Goal: Task Accomplishment & Management: Complete application form

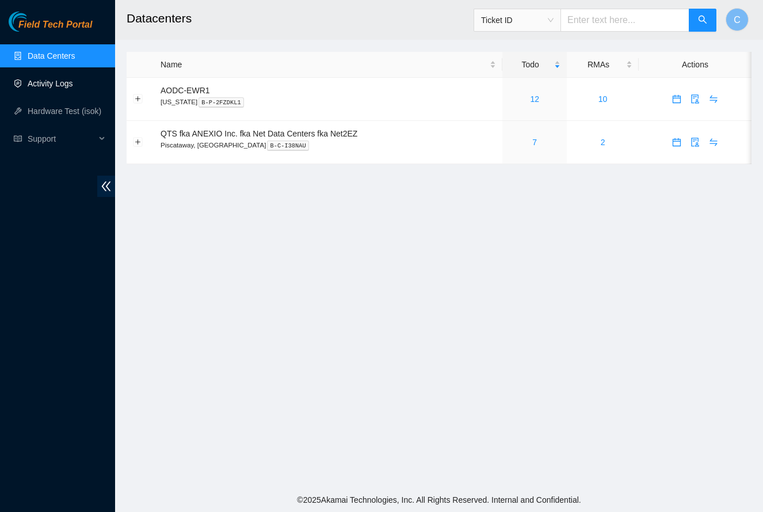
click at [55, 88] on link "Activity Logs" at bounding box center [50, 83] width 45 height 9
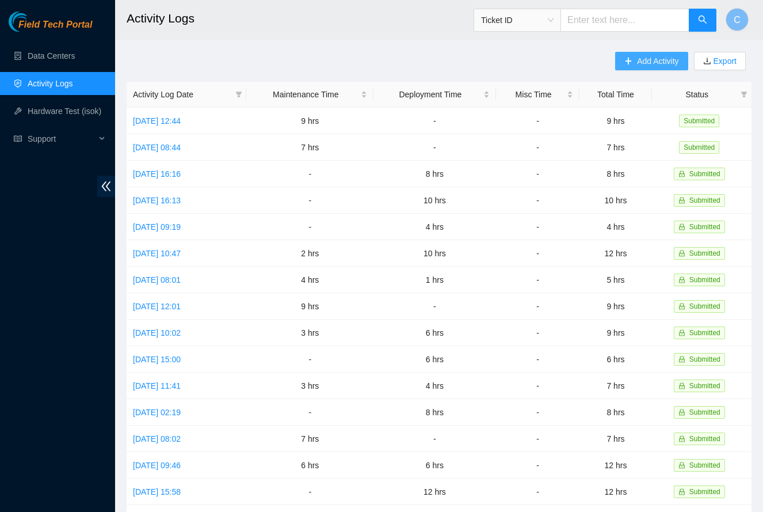
click at [647, 63] on span "Add Activity" at bounding box center [657, 61] width 41 height 13
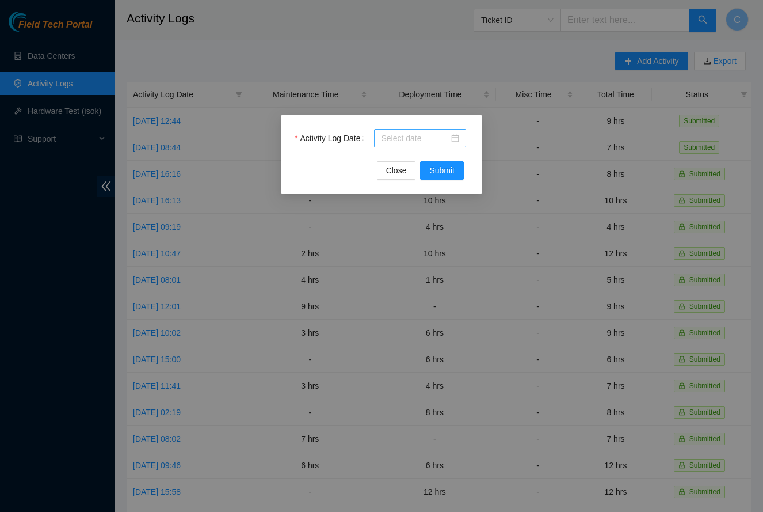
click at [396, 140] on input "Activity Log Date" at bounding box center [415, 138] width 68 height 13
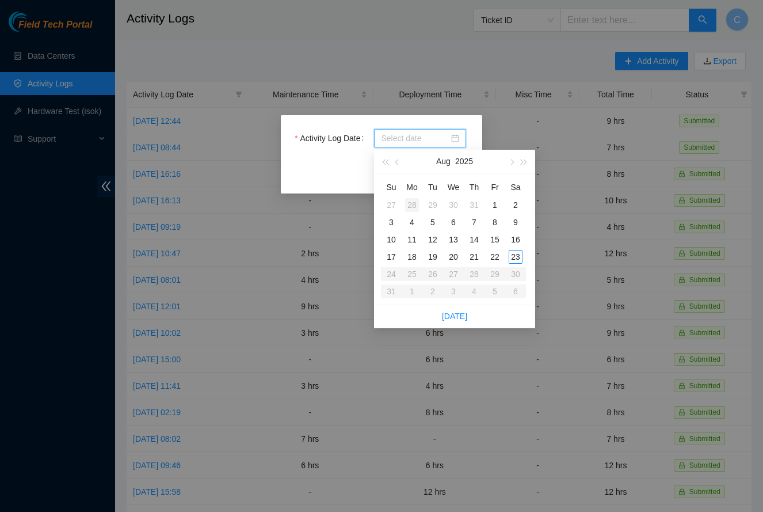
type input "2025-07-28"
type input "2025-08-12"
type input "2025-08-13"
type input "2025-08-12"
type input "2025-08-20"
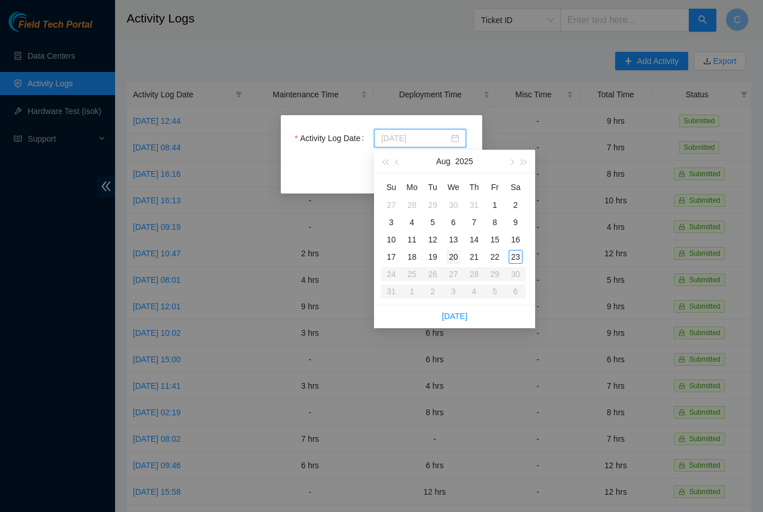
click at [451, 252] on div "20" at bounding box center [454, 257] width 14 height 14
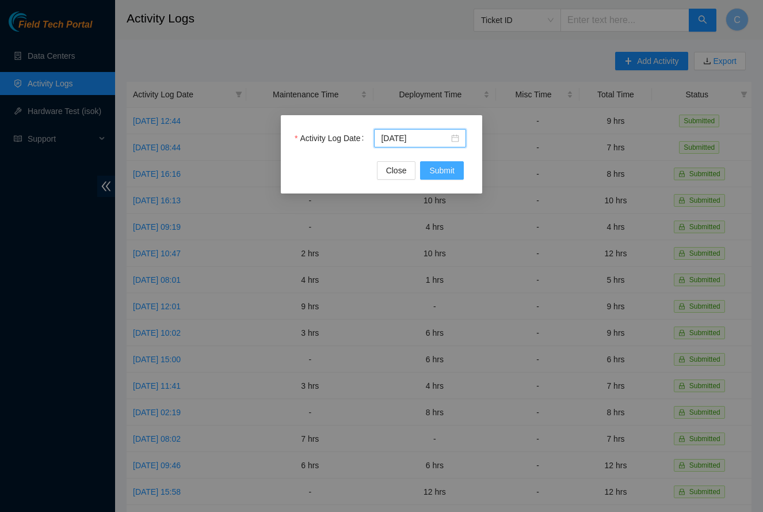
click at [430, 177] on button "Submit" at bounding box center [442, 170] width 44 height 18
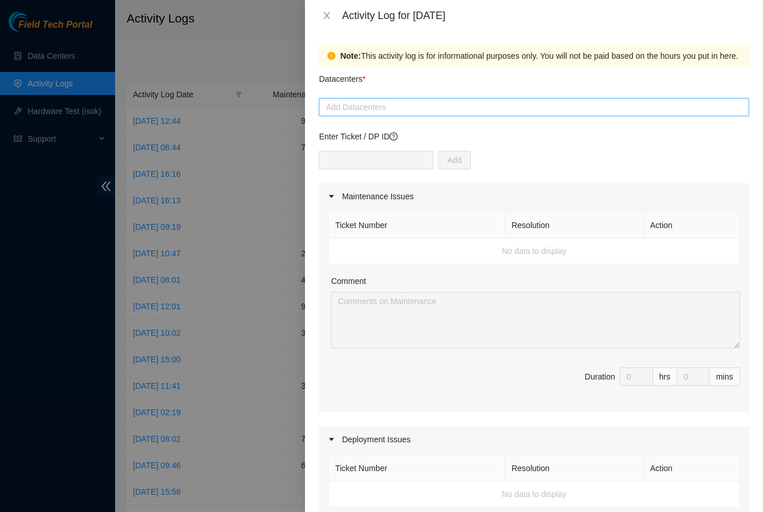
click at [474, 112] on div at bounding box center [534, 107] width 425 height 14
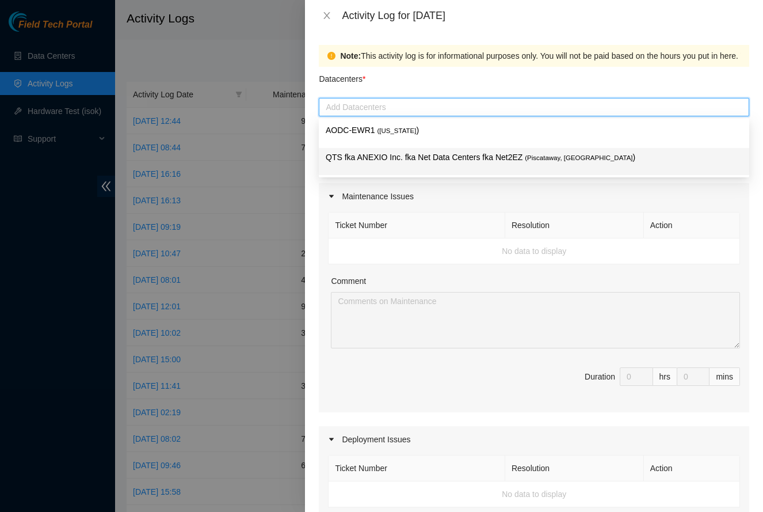
click at [449, 156] on p "QTS fka ANEXIO Inc. fka Net Data Centers fka Net2EZ ( Piscataway, NJ )" at bounding box center [534, 157] width 417 height 13
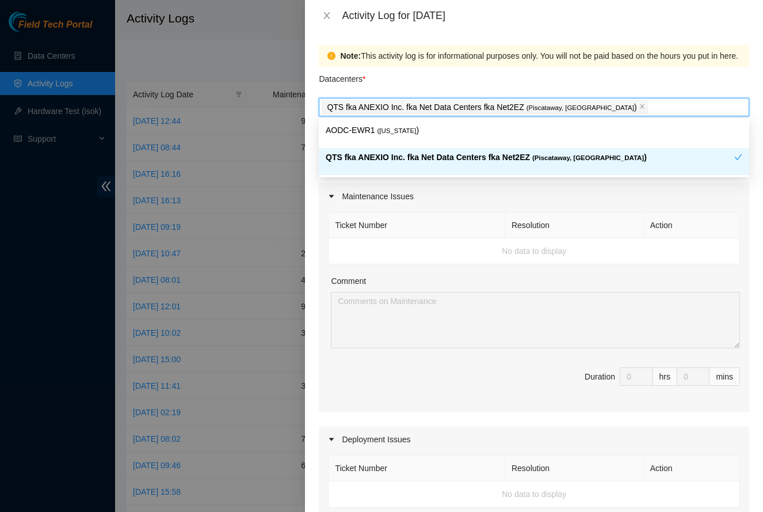
click at [680, 197] on div "Maintenance Issues" at bounding box center [534, 196] width 430 height 26
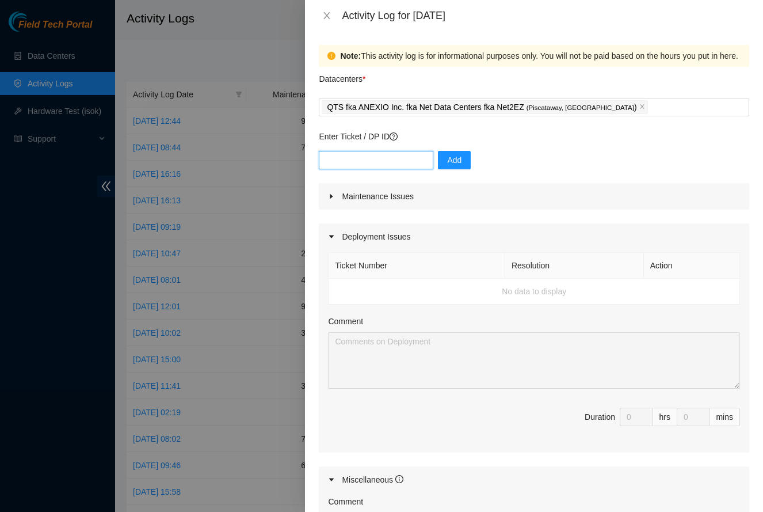
click at [425, 164] on input "text" at bounding box center [376, 160] width 115 height 18
type input "B-V-5TU5M64"
click at [451, 155] on span "Add" at bounding box center [454, 160] width 14 height 13
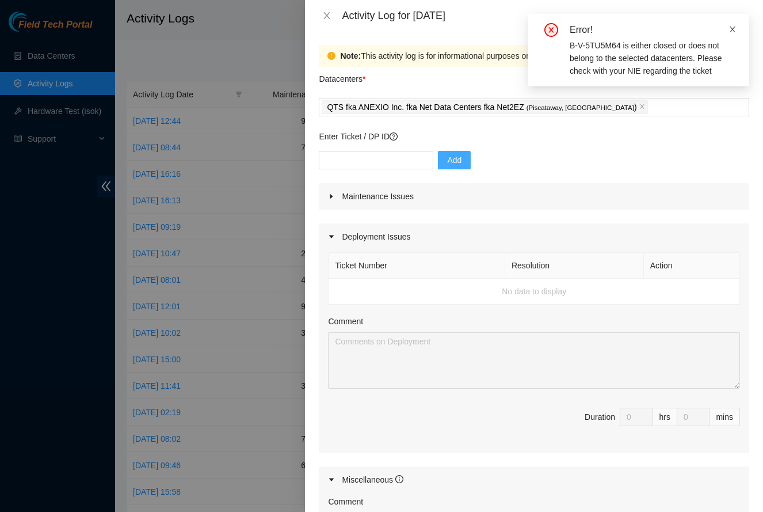
click at [735, 32] on icon "close" at bounding box center [733, 29] width 8 height 8
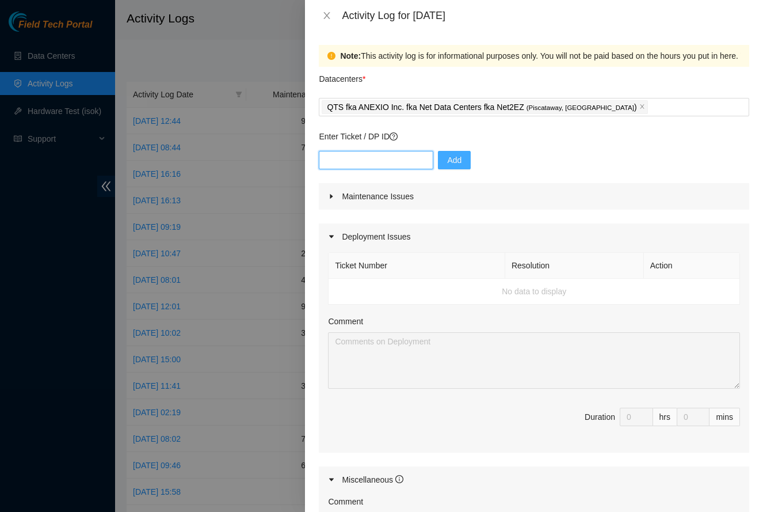
drag, startPoint x: 403, startPoint y: 154, endPoint x: 428, endPoint y: 162, distance: 25.9
click at [403, 154] on input "text" at bounding box center [376, 160] width 115 height 18
type input "B-V-5TYZP1D"
click at [460, 162] on span "Add" at bounding box center [454, 160] width 14 height 13
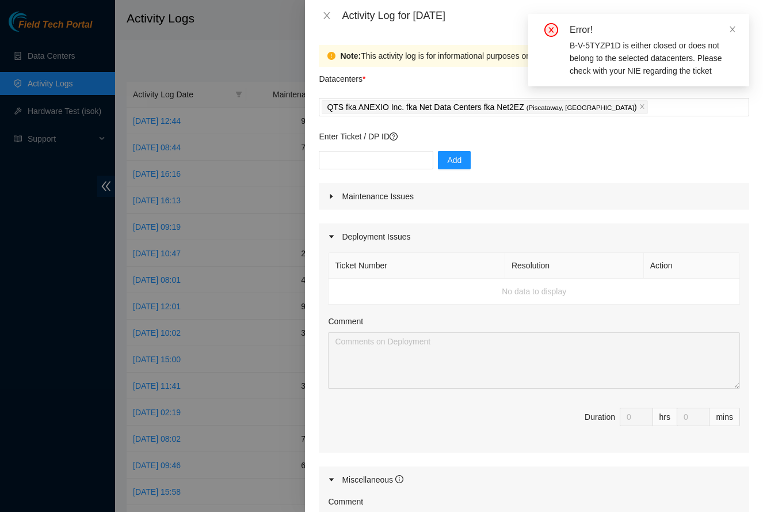
drag, startPoint x: 732, startPoint y: 29, endPoint x: 718, endPoint y: 41, distance: 19.2
click at [732, 29] on icon "close" at bounding box center [733, 29] width 6 height 6
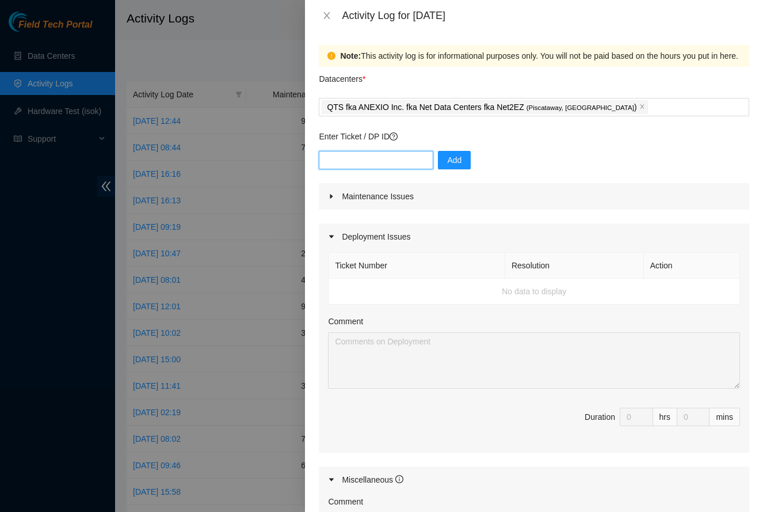
click at [390, 166] on input "text" at bounding box center [376, 160] width 115 height 18
click at [537, 161] on div "Add" at bounding box center [534, 167] width 430 height 32
click at [406, 166] on input "text" at bounding box center [376, 160] width 115 height 18
type input "B-V-5U9USZP"
click at [466, 159] on button "Add" at bounding box center [454, 160] width 33 height 18
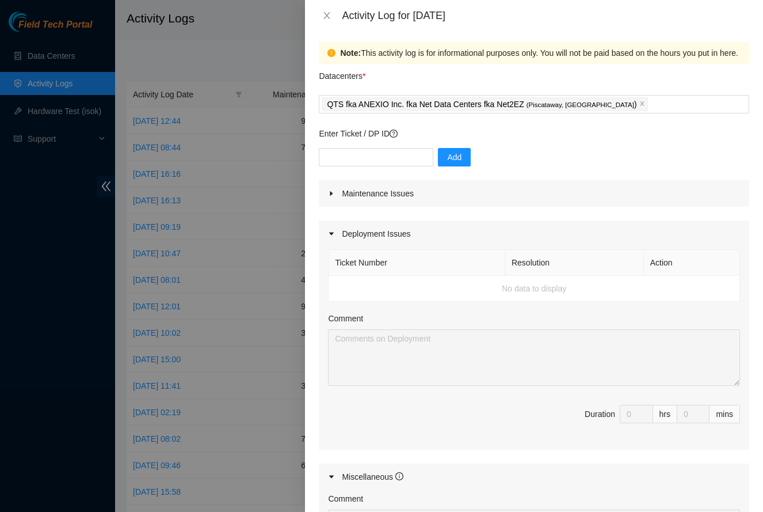
click at [523, 200] on div "Maintenance Issues" at bounding box center [534, 193] width 430 height 26
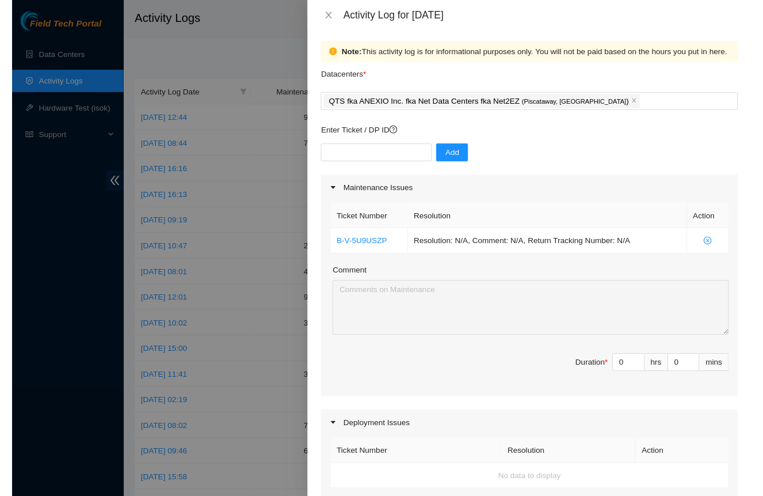
scroll to position [2, 0]
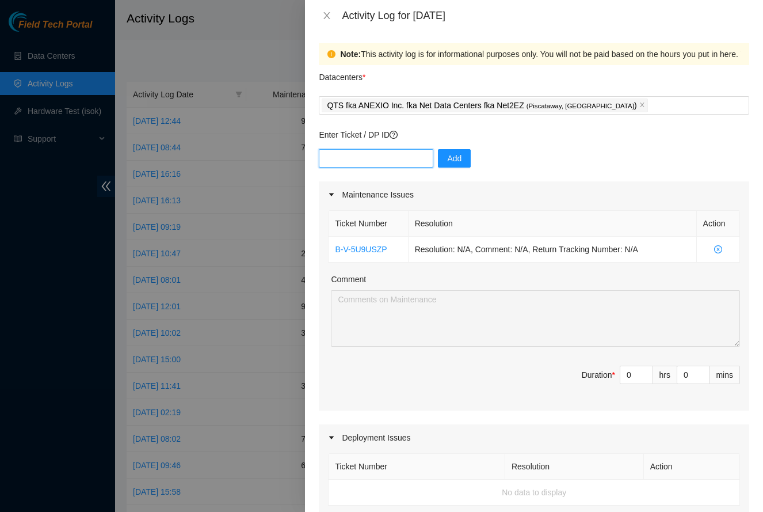
click at [372, 160] on input "text" at bounding box center [376, 158] width 115 height 18
type input "B-V-5T9RJ57"
click at [453, 162] on span "Add" at bounding box center [454, 158] width 14 height 13
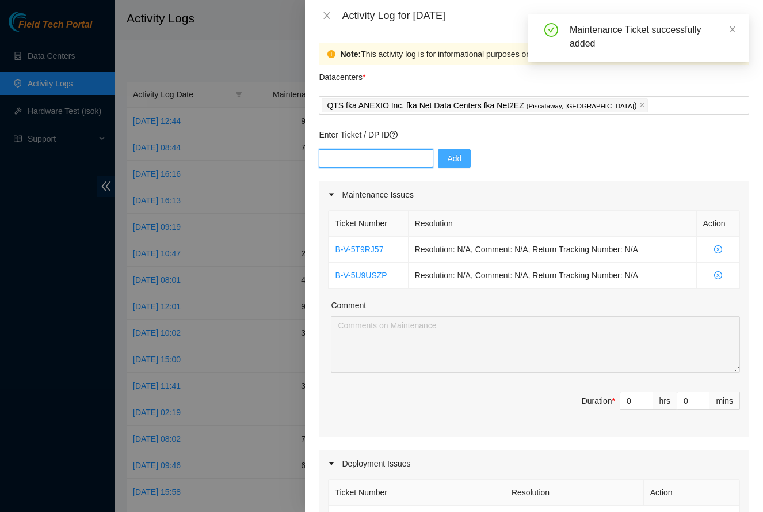
click at [411, 163] on input "text" at bounding box center [376, 158] width 115 height 18
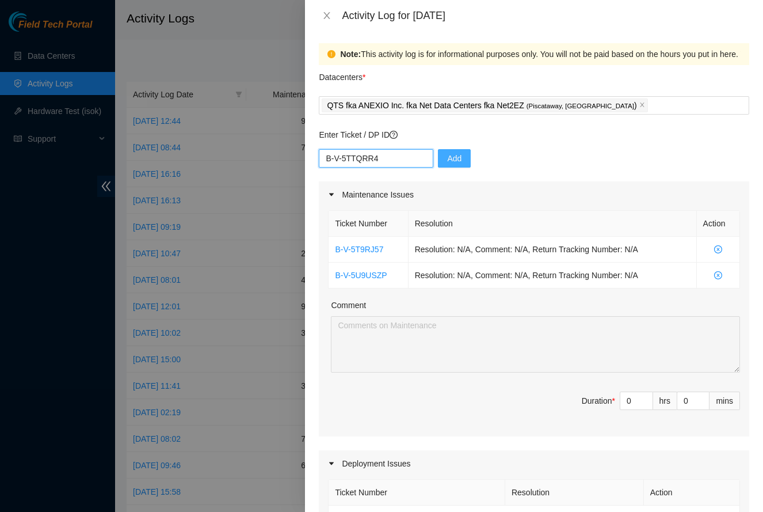
type input "B-V-5TTQRR4"
click at [467, 155] on button "Add" at bounding box center [454, 158] width 33 height 18
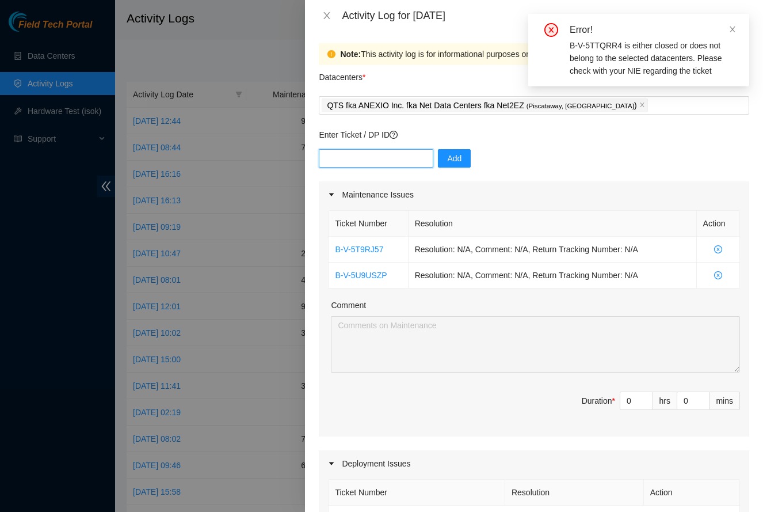
click at [406, 155] on input "text" at bounding box center [376, 158] width 115 height 18
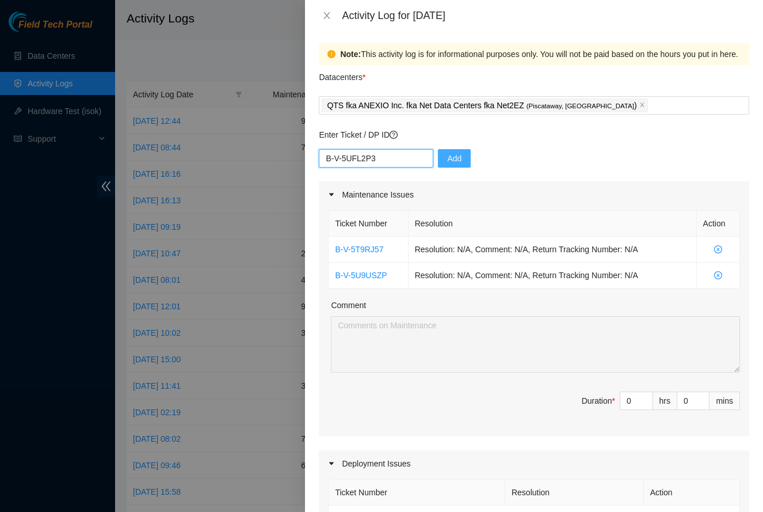
type input "B-V-5UFL2P3"
click at [452, 163] on span "Add" at bounding box center [454, 158] width 14 height 13
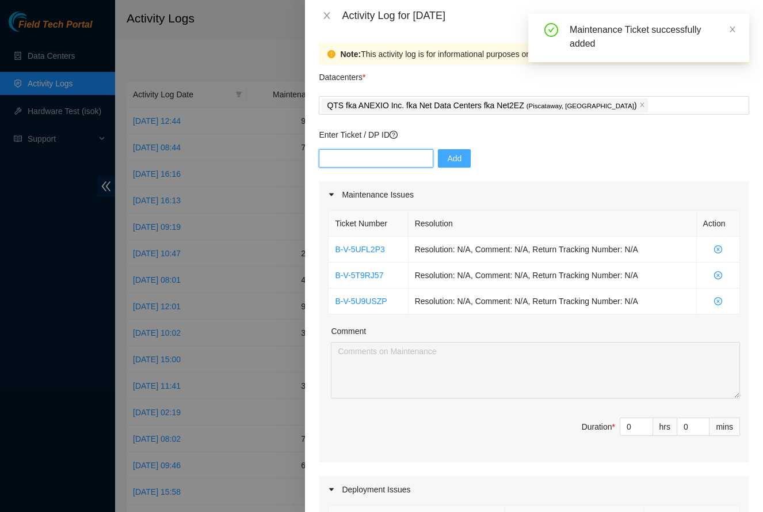
click at [418, 162] on input "text" at bounding box center [376, 158] width 115 height 18
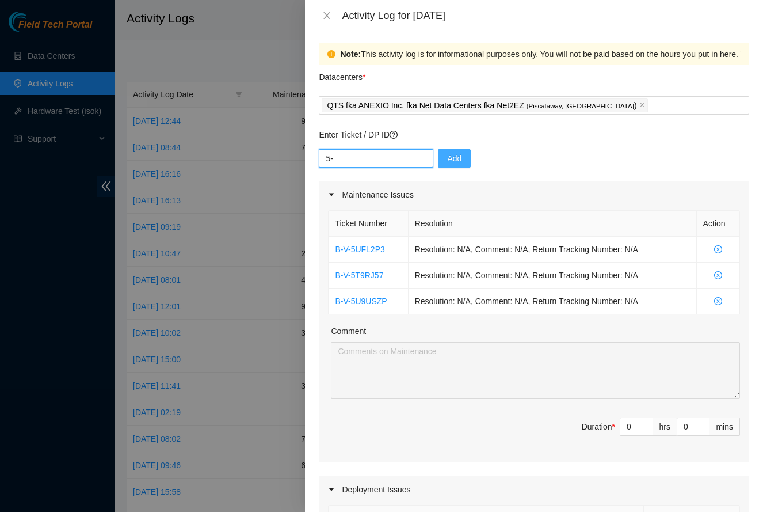
type input "5"
type input "B-V-5THVPIZ"
click at [461, 163] on span "Add" at bounding box center [454, 158] width 14 height 13
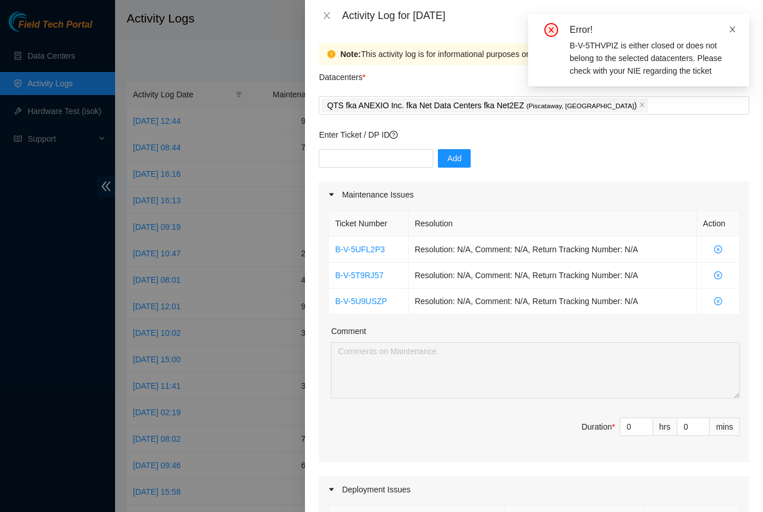
click at [733, 31] on icon "close" at bounding box center [733, 29] width 8 height 8
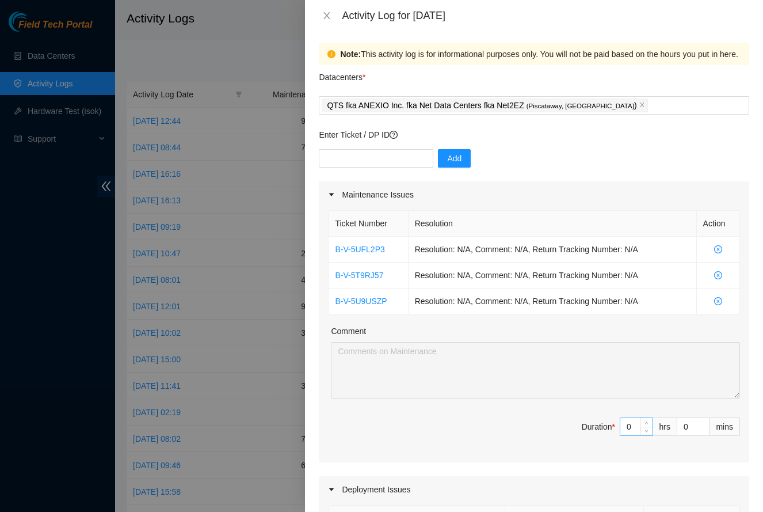
click at [635, 432] on input "0" at bounding box center [636, 426] width 32 height 17
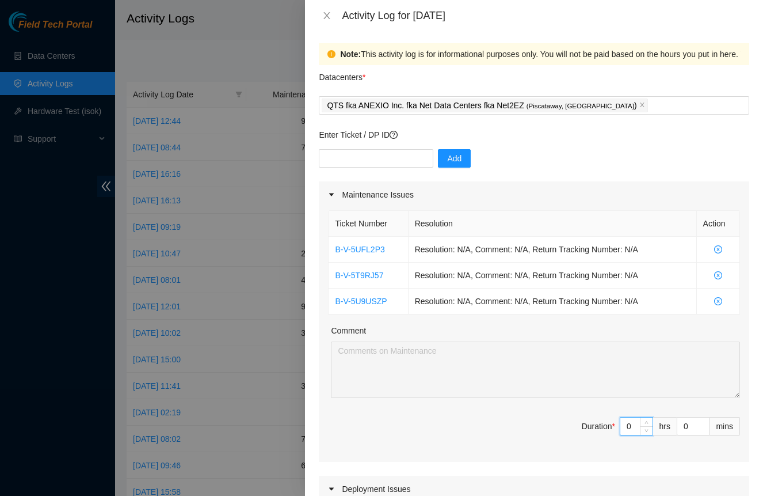
type input "9"
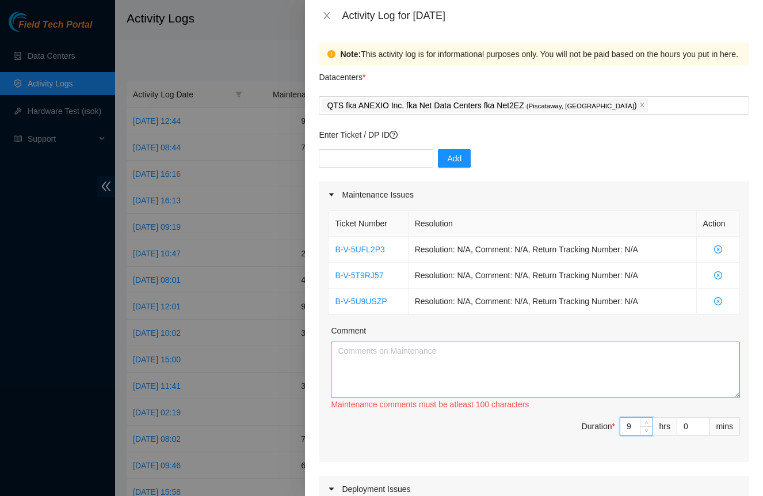
type input "9"
click at [479, 375] on textarea "Comment" at bounding box center [535, 369] width 409 height 56
click at [504, 350] on textarea "Portal update will not allow remaining tickets to be added. B-V-" at bounding box center [535, 369] width 409 height 56
click at [583, 350] on textarea "Portal update will not allow remaining tickets resolved to be added. B-V-" at bounding box center [535, 369] width 409 height 56
click at [656, 353] on textarea "Portal update will not allow remaining tickets resolved to be added to issues. …" at bounding box center [535, 369] width 409 height 56
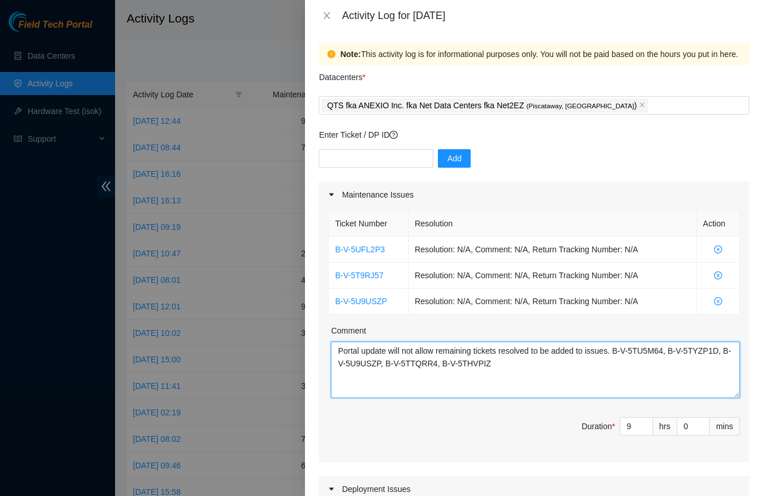
type textarea "Portal update will not allow remaining tickets resolved to be added to issues. …"
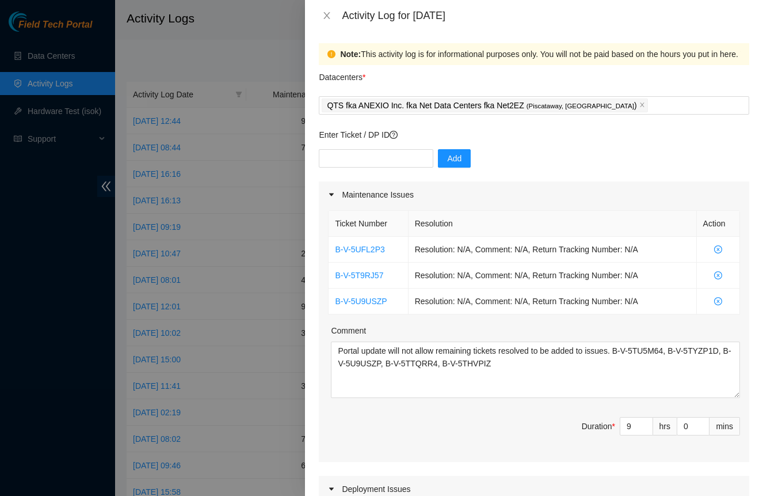
click at [497, 426] on span "Duration * 9 hrs 0 mins" at bounding box center [534, 433] width 412 height 32
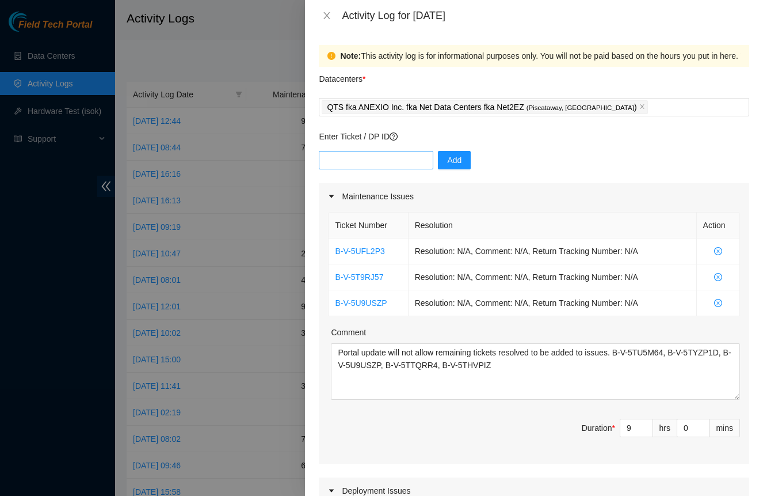
scroll to position [0, 0]
click at [371, 157] on input "text" at bounding box center [376, 160] width 115 height 18
paste input "DP82617"
type input "DP82617"
click at [461, 163] on span "Add" at bounding box center [454, 160] width 14 height 13
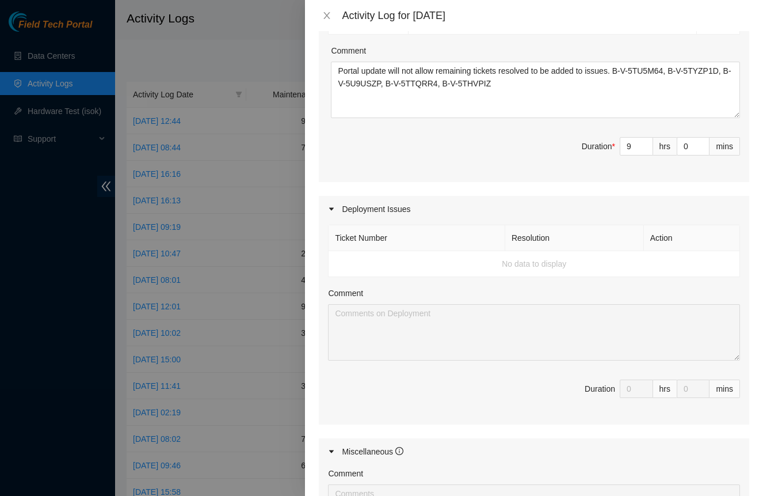
scroll to position [282, 0]
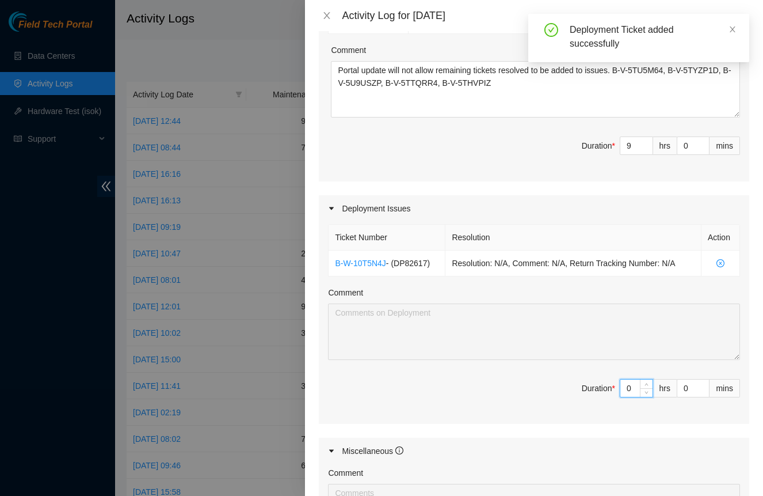
click at [634, 384] on input "0" at bounding box center [636, 387] width 32 height 17
click at [635, 384] on input "0" at bounding box center [636, 387] width 32 height 17
type input "2"
type input "11"
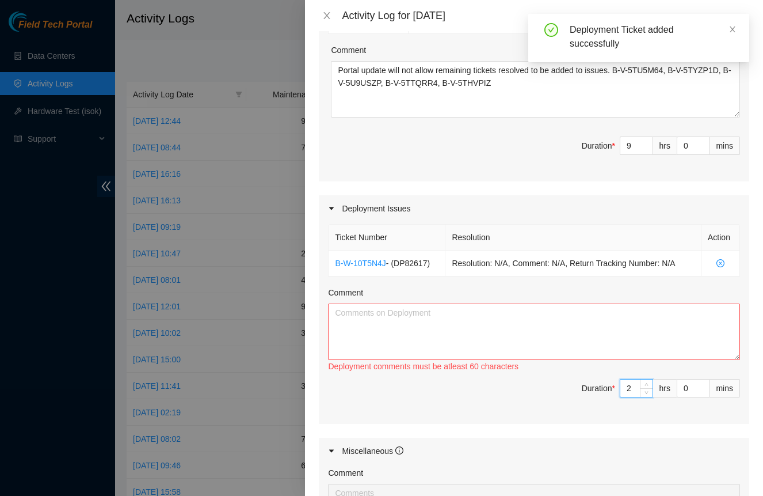
type input "2"
click at [505, 327] on textarea "Comment" at bounding box center [534, 331] width 412 height 56
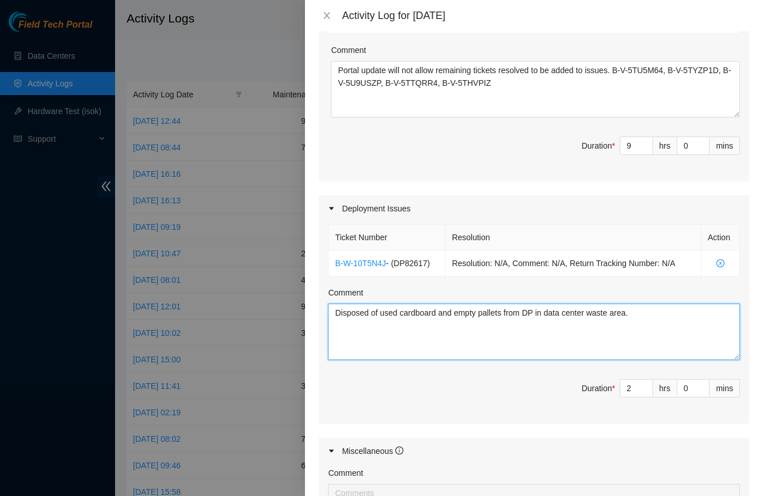
paste textarea "Brought all outgoing packages to data center receiving dock and checked for all…"
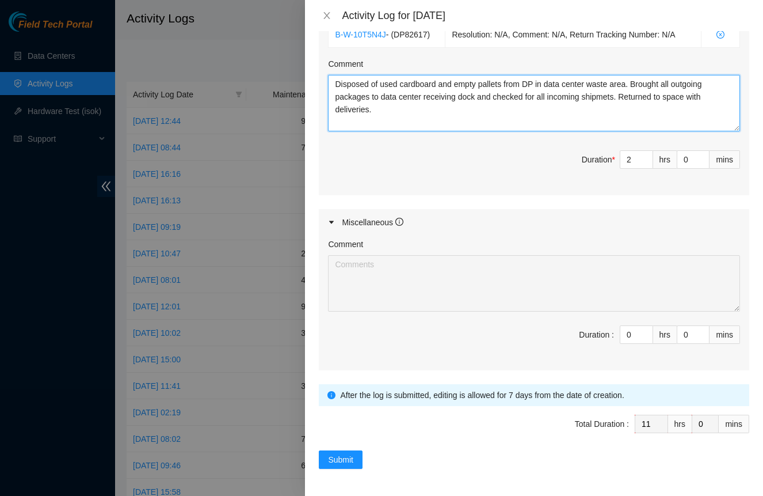
scroll to position [510, 0]
type textarea "Disposed of used cardboard and empty pallets from DP in data center waste area.…"
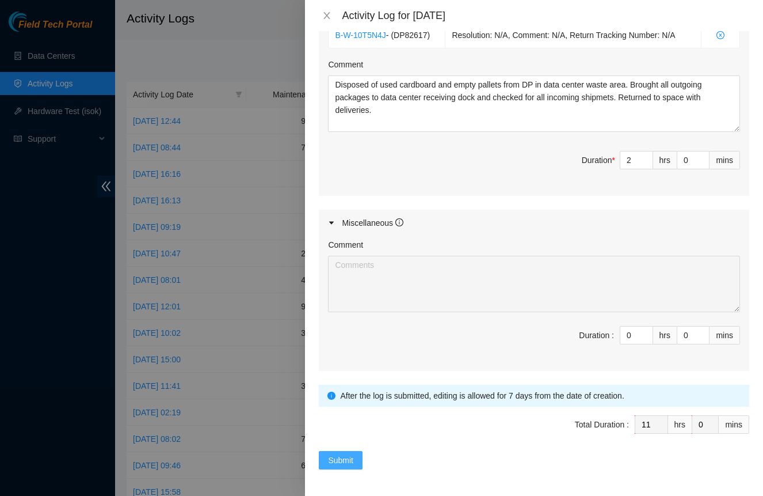
click at [344, 458] on span "Submit" at bounding box center [340, 460] width 25 height 13
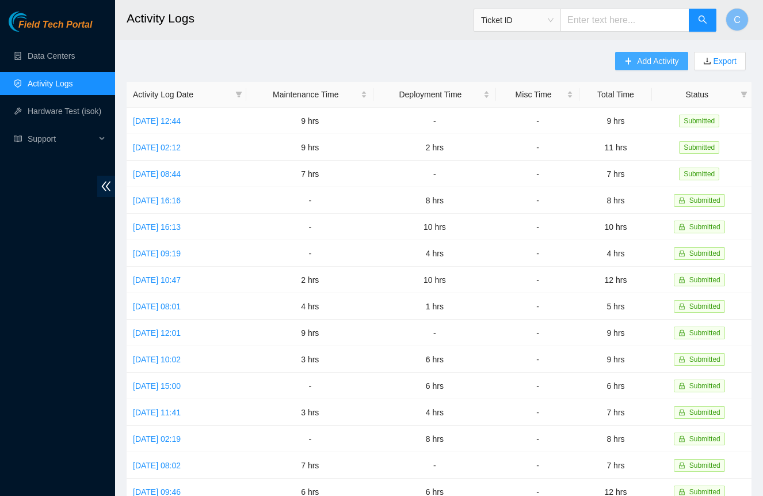
click at [661, 61] on span "Add Activity" at bounding box center [657, 61] width 41 height 13
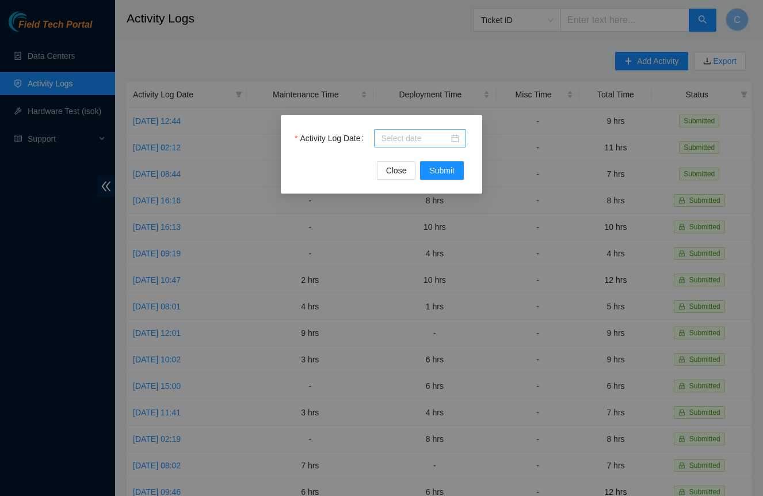
click at [422, 139] on input "Activity Log Date" at bounding box center [415, 138] width 68 height 13
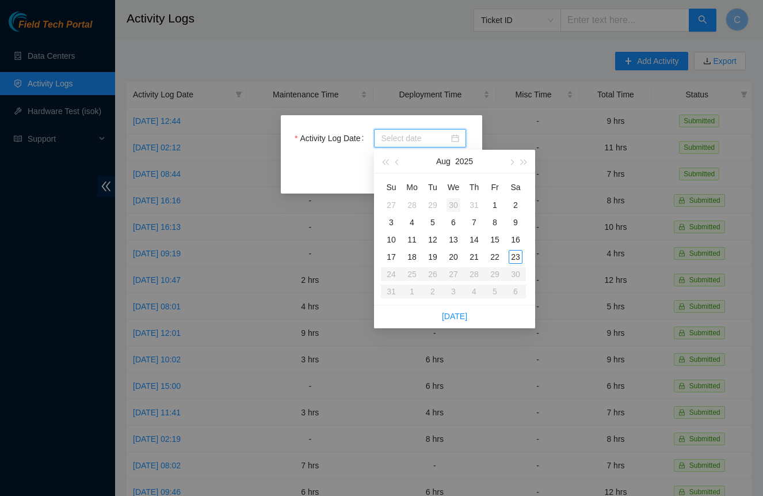
type input "2025-07-30"
type input "2025-08-06"
type input "2025-08-07"
type input "2025-08-14"
type input "2025-08-15"
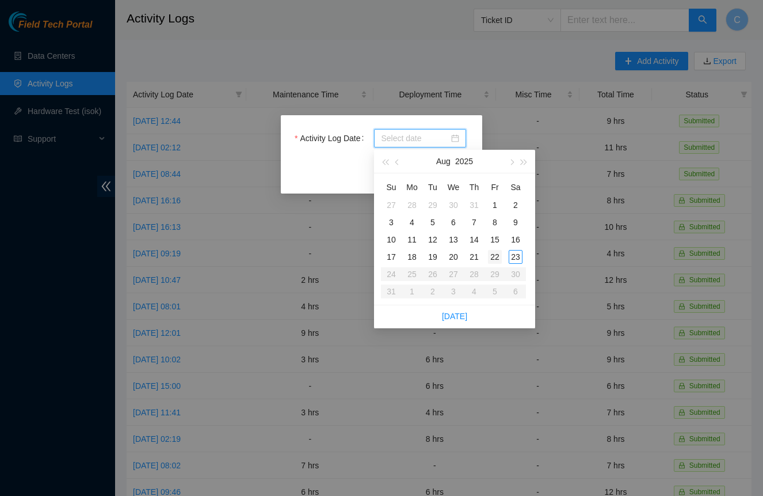
type input "2025-08-22"
click at [495, 259] on div "22" at bounding box center [495, 257] width 14 height 14
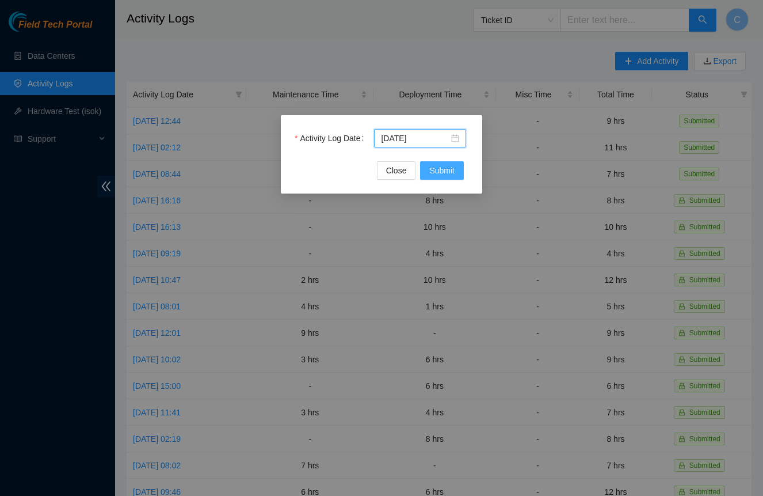
click at [436, 171] on span "Submit" at bounding box center [441, 170] width 25 height 13
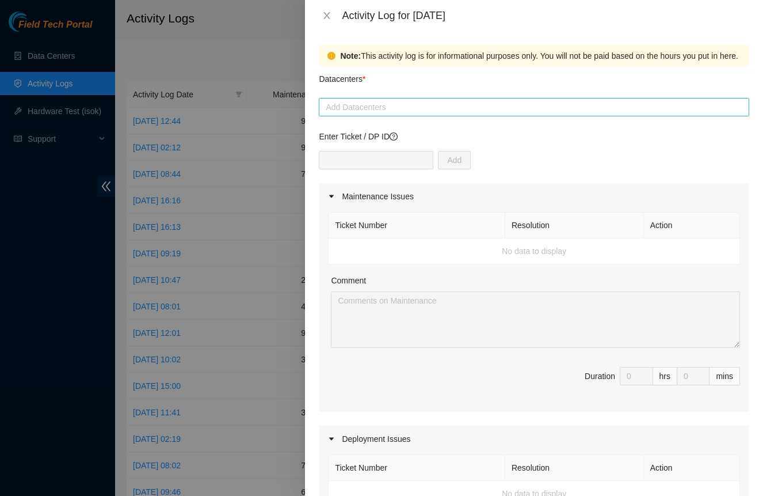
click at [403, 111] on div at bounding box center [534, 107] width 425 height 14
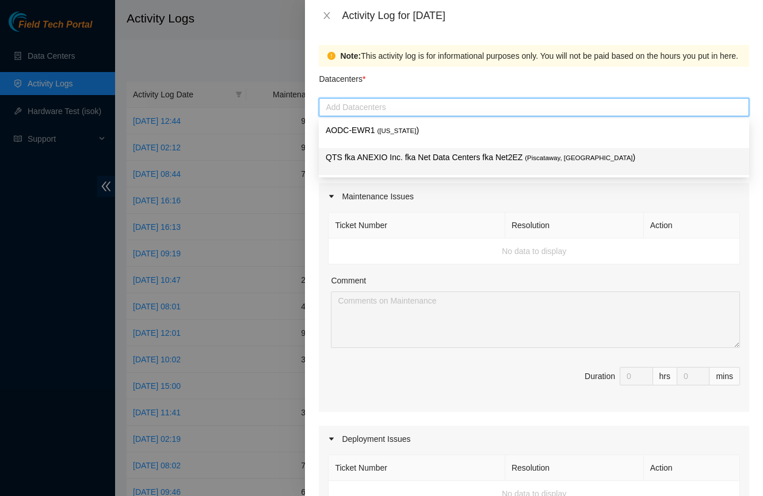
click at [390, 157] on p "QTS fka ANEXIO Inc. fka Net Data Centers fka Net2EZ ( Piscataway, NJ )" at bounding box center [534, 157] width 417 height 13
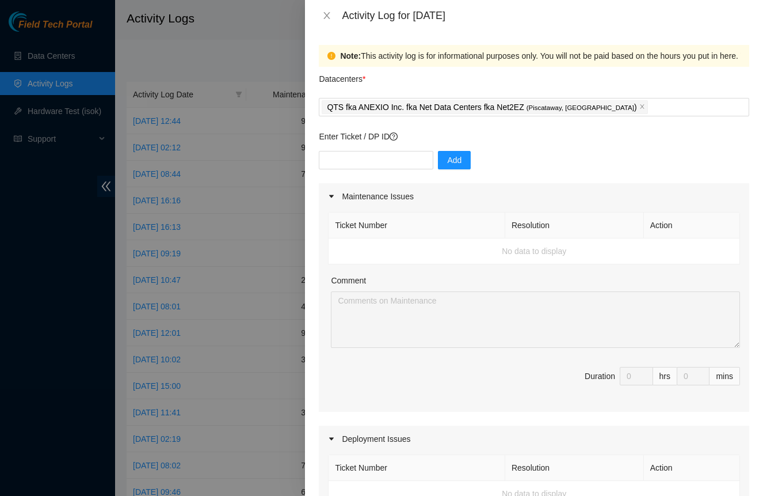
click at [486, 200] on div "Maintenance Issues" at bounding box center [534, 196] width 430 height 26
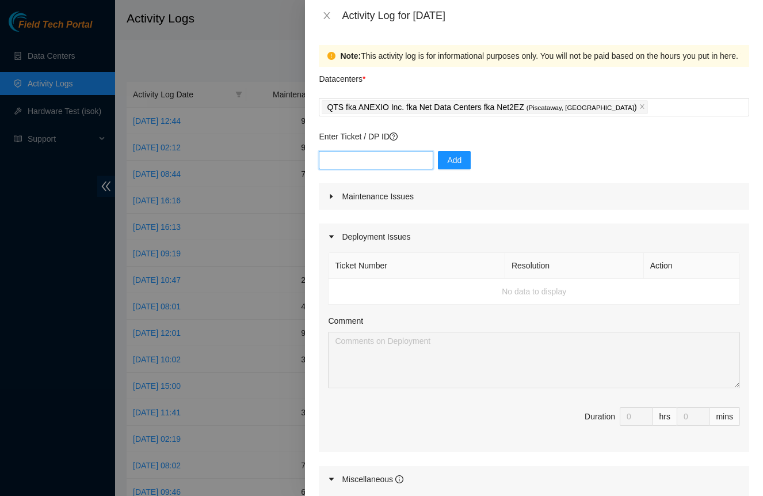
click at [409, 159] on input "text" at bounding box center [376, 160] width 115 height 18
paste input "DP82617"
type input "DP82617"
drag, startPoint x: 447, startPoint y: 162, endPoint x: 470, endPoint y: 179, distance: 28.3
click at [447, 162] on span "Add" at bounding box center [454, 160] width 14 height 13
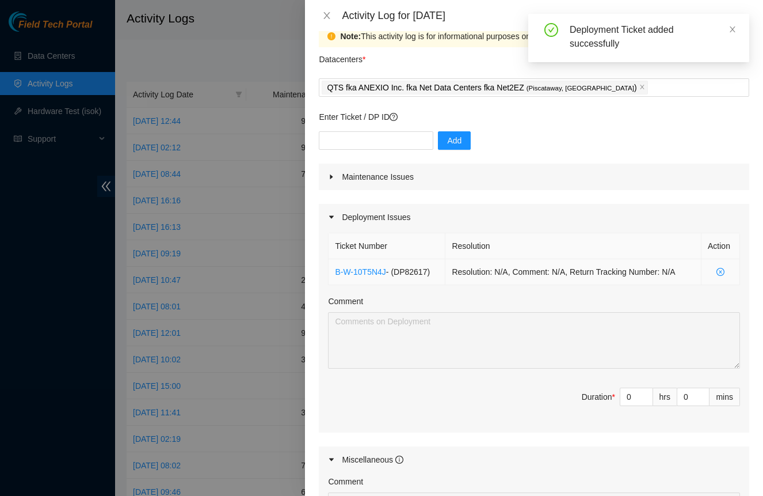
scroll to position [17, 0]
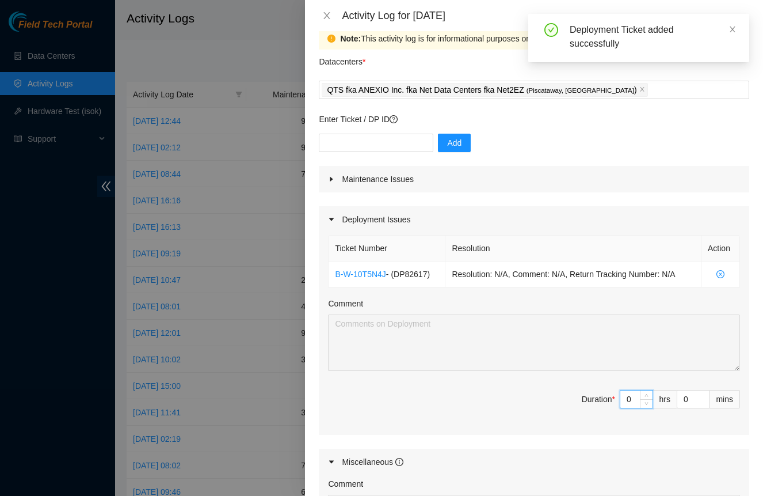
click at [631, 398] on input "0" at bounding box center [636, 398] width 32 height 17
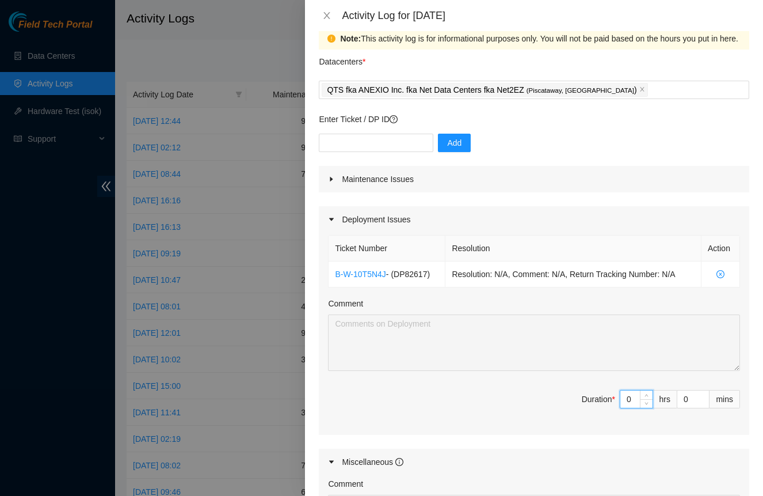
type input "2"
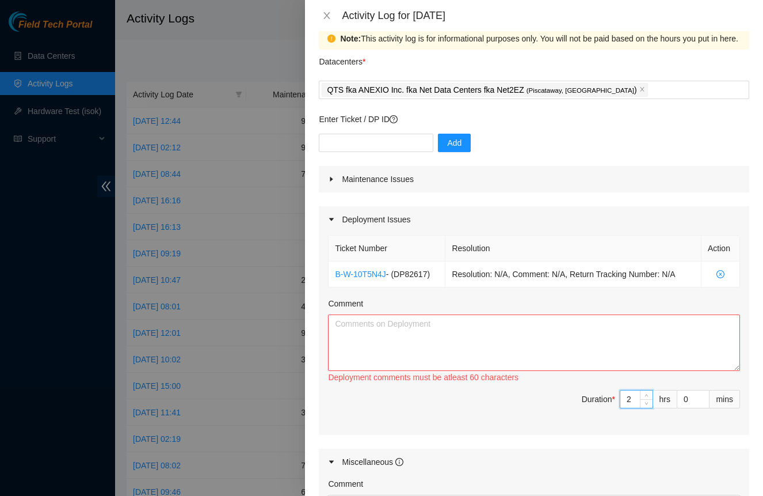
type input "2"
click at [570, 344] on textarea "Comment" at bounding box center [534, 342] width 412 height 56
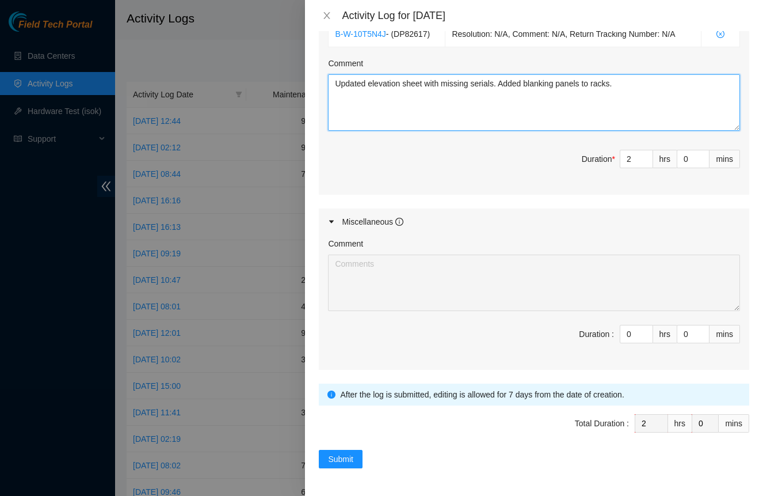
scroll to position [257, 0]
type textarea "Updated elevation sheet with missing serials. Added blanking panels to racks."
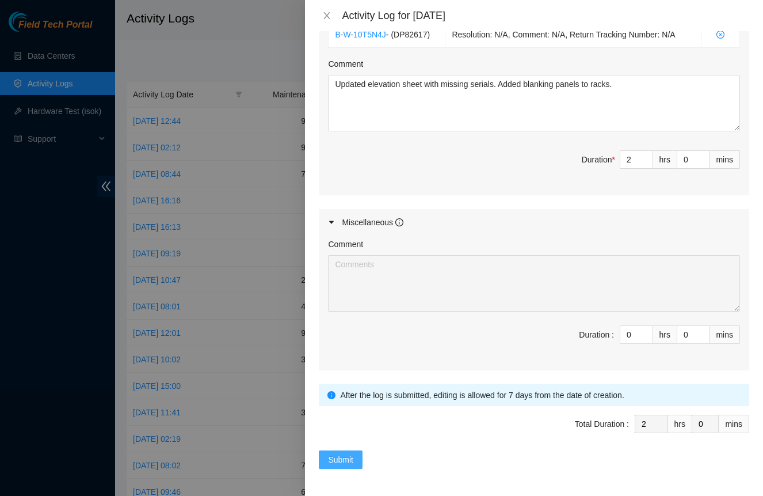
click at [346, 458] on span "Submit" at bounding box center [340, 459] width 25 height 13
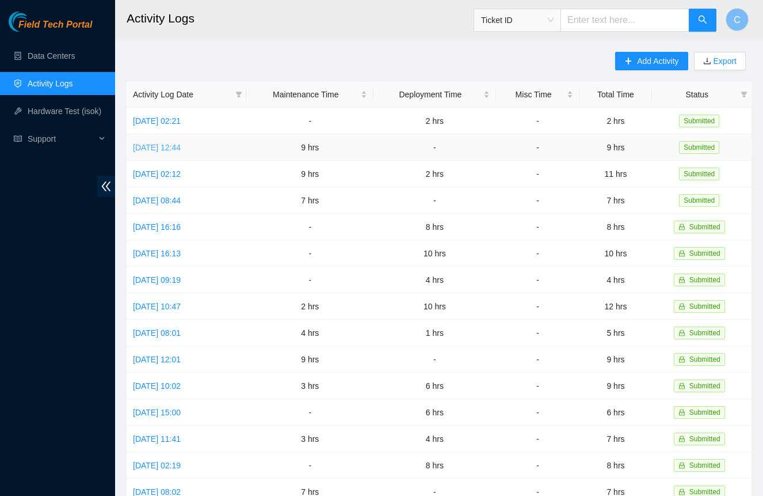
click at [181, 149] on link "Thu, 21 Aug 2025 12:44" at bounding box center [157, 147] width 48 height 9
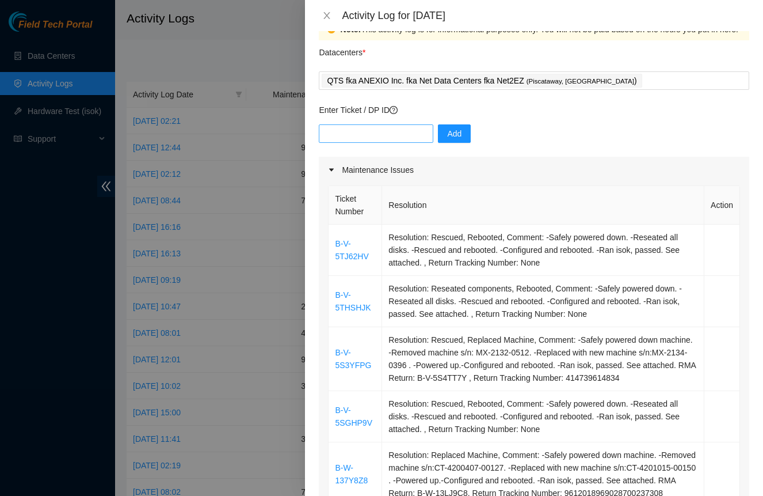
scroll to position [25, 0]
click at [393, 135] on input "text" at bounding box center [376, 134] width 115 height 18
paste input "DP82617"
type input "DP82617"
click at [463, 139] on button "Add" at bounding box center [454, 134] width 33 height 18
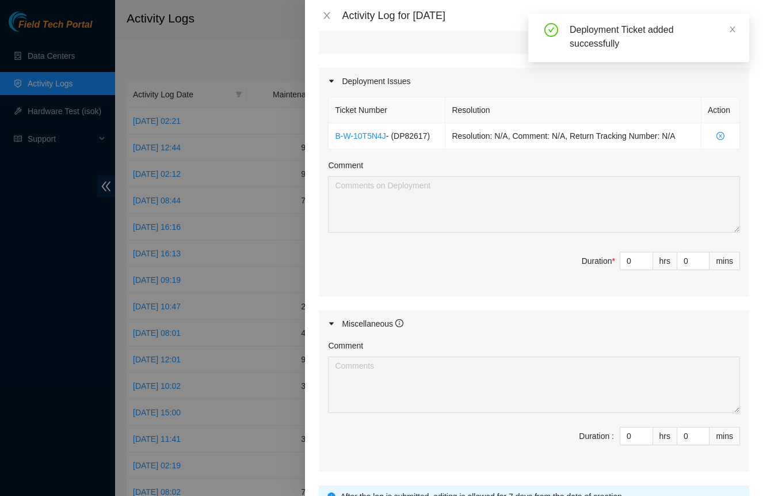
scroll to position [627, 0]
click at [633, 268] on input "0" at bounding box center [636, 259] width 32 height 17
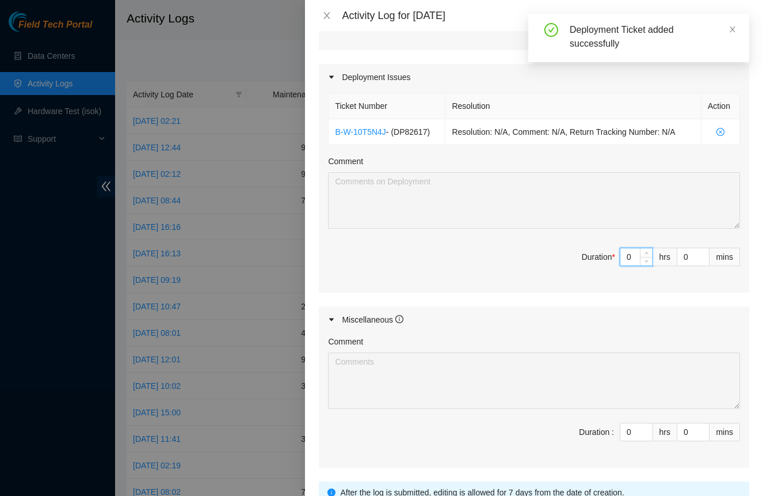
drag, startPoint x: 631, startPoint y: 284, endPoint x: 616, endPoint y: 284, distance: 15.0
click at [616, 280] on span "Duration * 0 hrs 0 mins" at bounding box center [534, 263] width 412 height 32
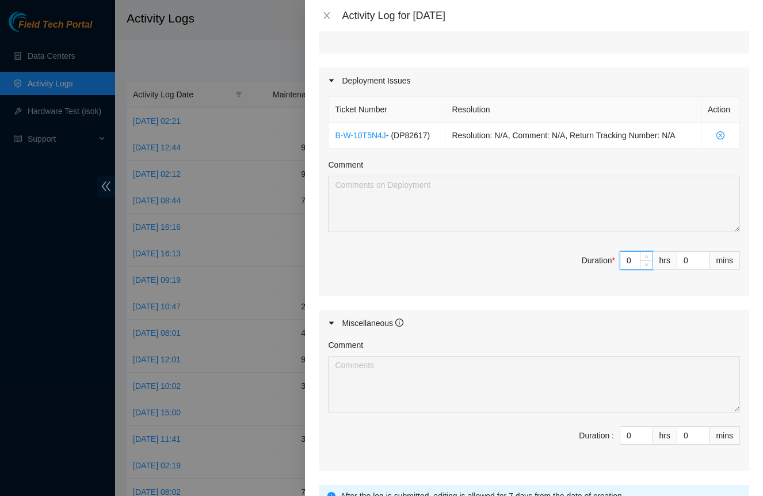
type input "3"
type input "12"
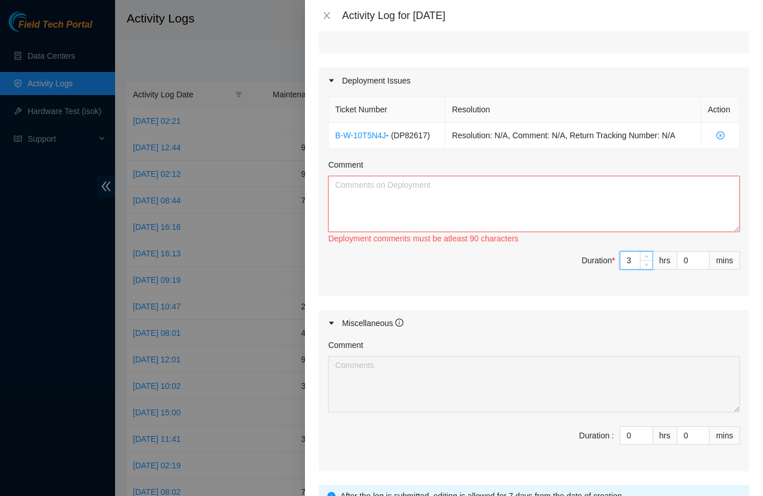
type input "3"
click at [563, 232] on textarea "Comment" at bounding box center [534, 204] width 412 height 56
paste textarea "Brought all outgoing packages to data center receiving dock and checked for all…"
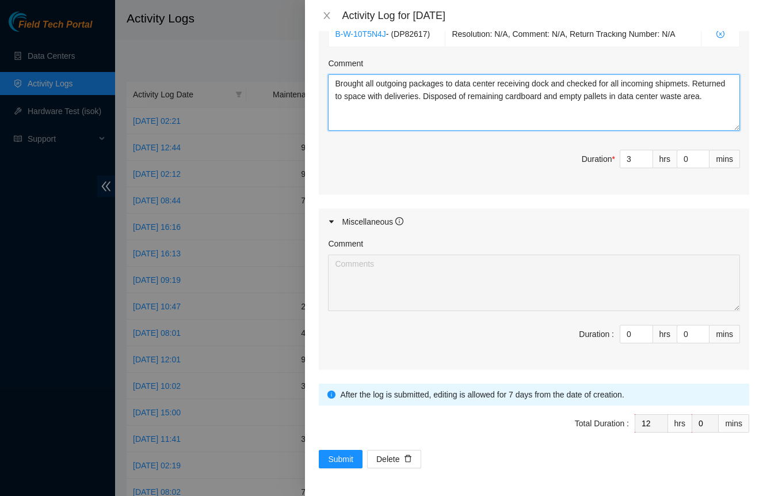
scroll to position [731, 0]
type textarea "Brought all outgoing packages to data center receiving dock and checked for all…"
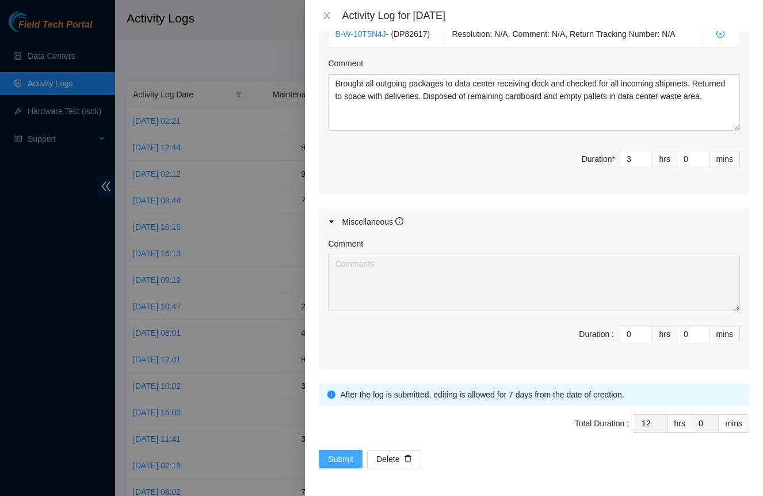
click at [345, 465] on span "Submit" at bounding box center [340, 458] width 25 height 13
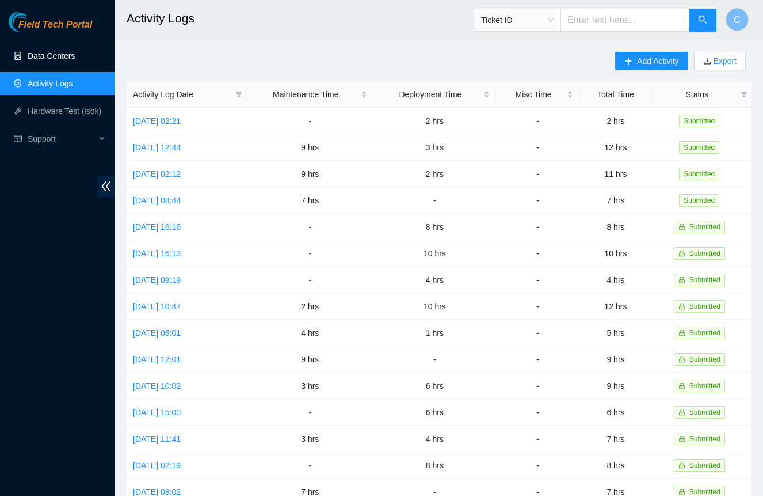
click at [37, 58] on link "Data Centers" at bounding box center [51, 55] width 47 height 9
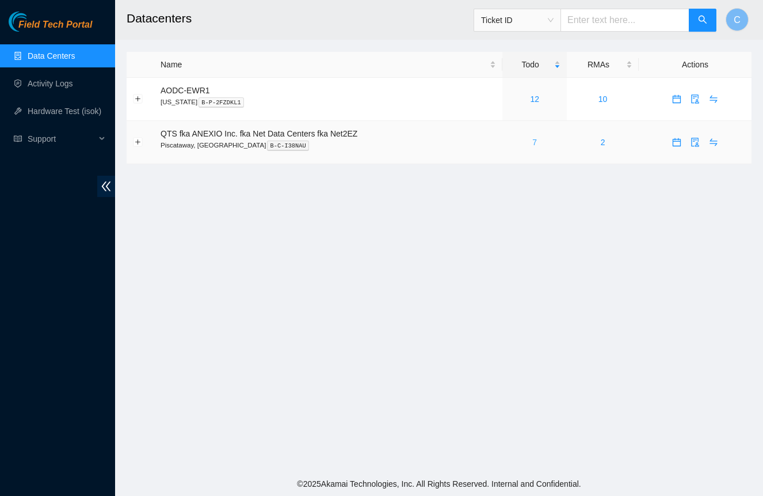
click at [536, 140] on link "7" at bounding box center [534, 142] width 5 height 9
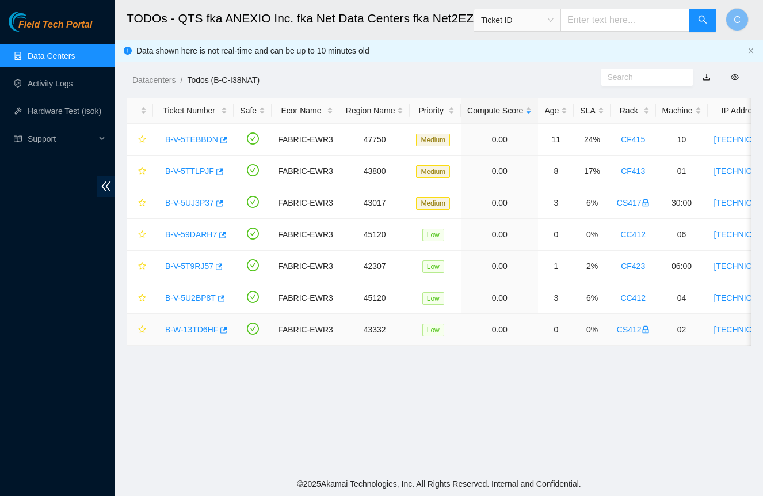
click at [204, 329] on link "B-W-13TD6HF" at bounding box center [191, 329] width 53 height 9
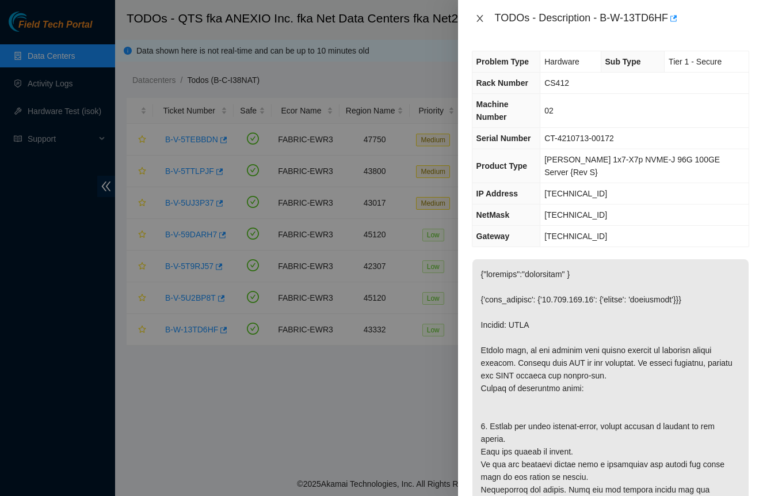
click at [480, 20] on icon "close" at bounding box center [479, 18] width 9 height 9
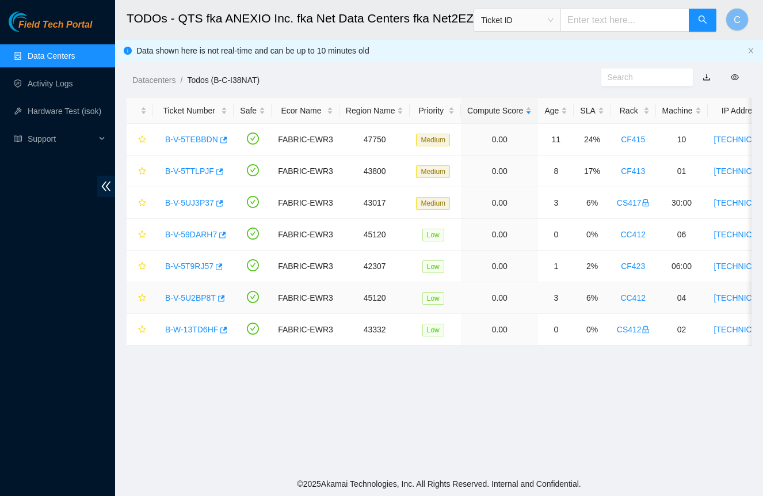
click at [180, 299] on link "B-V-5U2BP8T" at bounding box center [190, 297] width 51 height 9
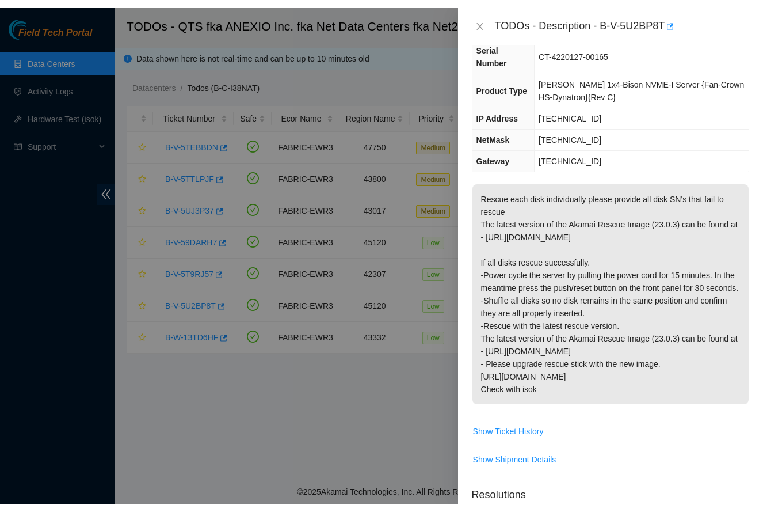
scroll to position [75, 0]
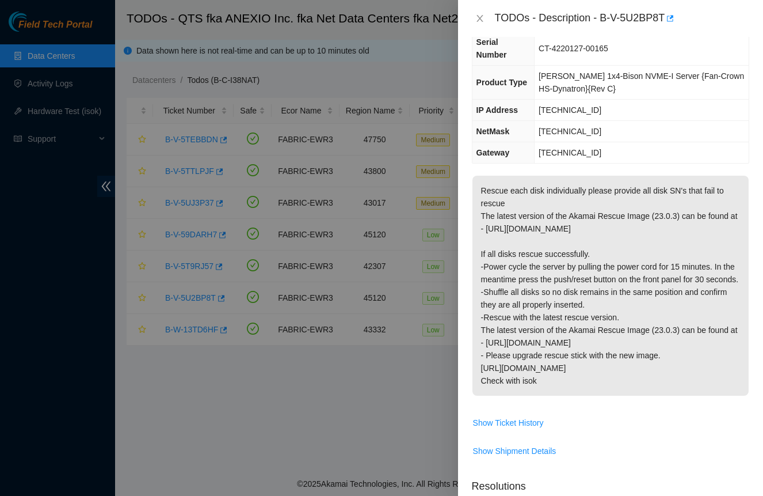
drag, startPoint x: 478, startPoint y: 22, endPoint x: 465, endPoint y: 32, distance: 16.0
click at [478, 22] on icon "close" at bounding box center [479, 18] width 9 height 9
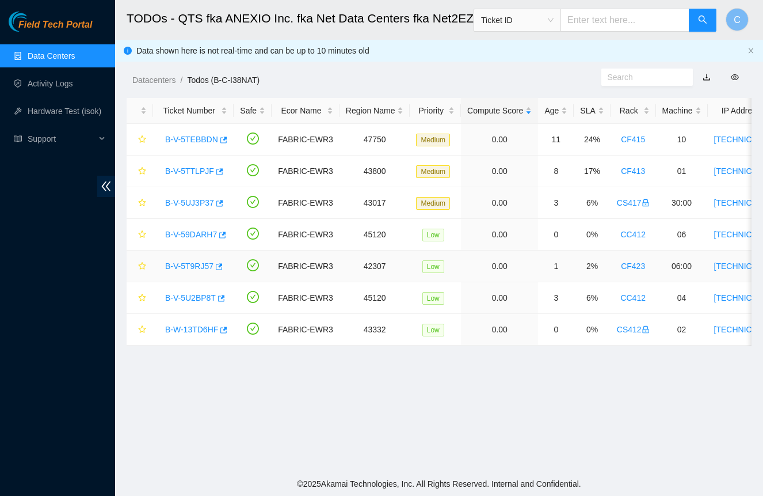
click at [199, 266] on link "B-V-5T9RJ57" at bounding box center [189, 265] width 48 height 9
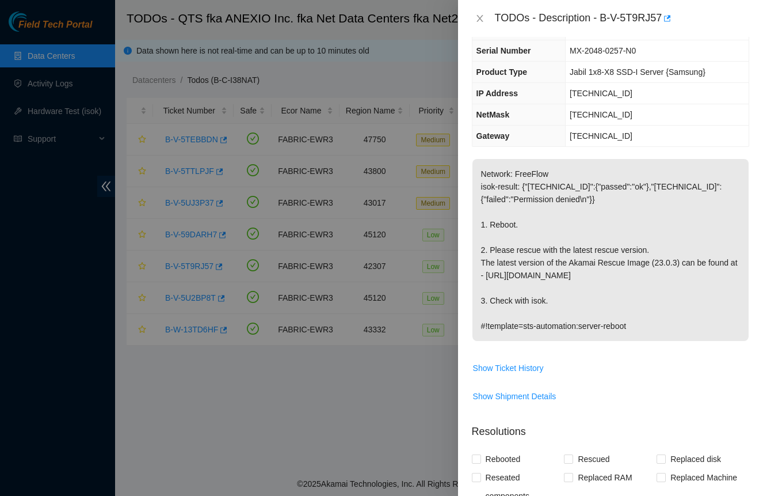
click at [482, 21] on icon "close" at bounding box center [480, 18] width 6 height 7
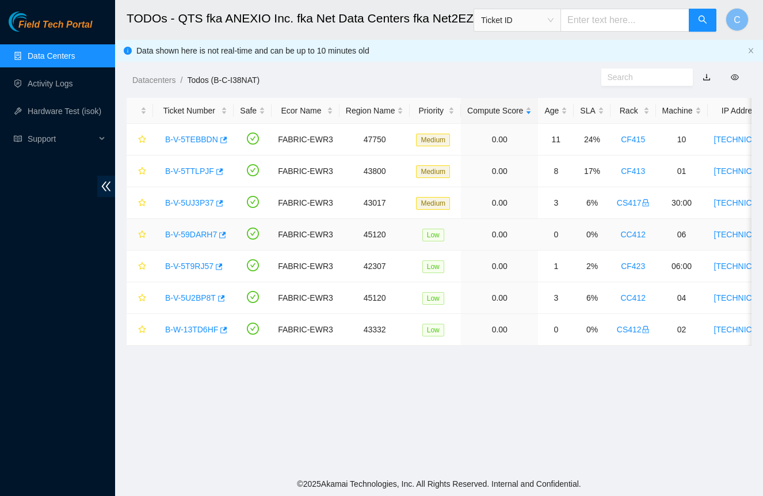
click at [188, 234] on link "B-V-59DARH7" at bounding box center [191, 234] width 52 height 9
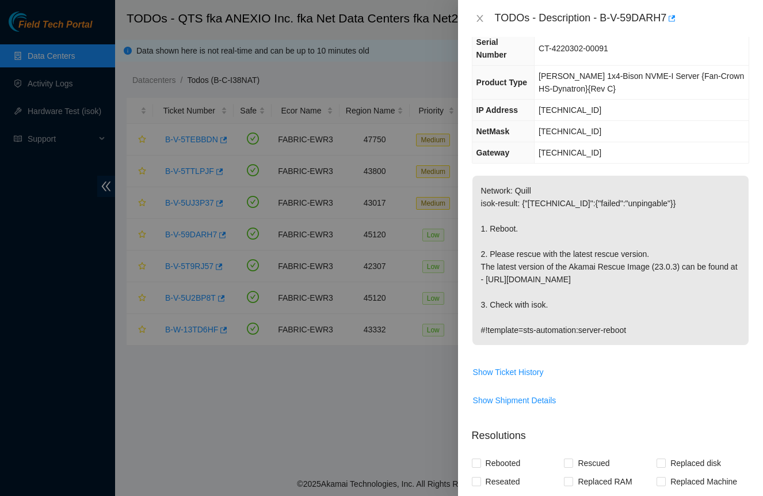
click at [481, 16] on icon "close" at bounding box center [479, 18] width 9 height 9
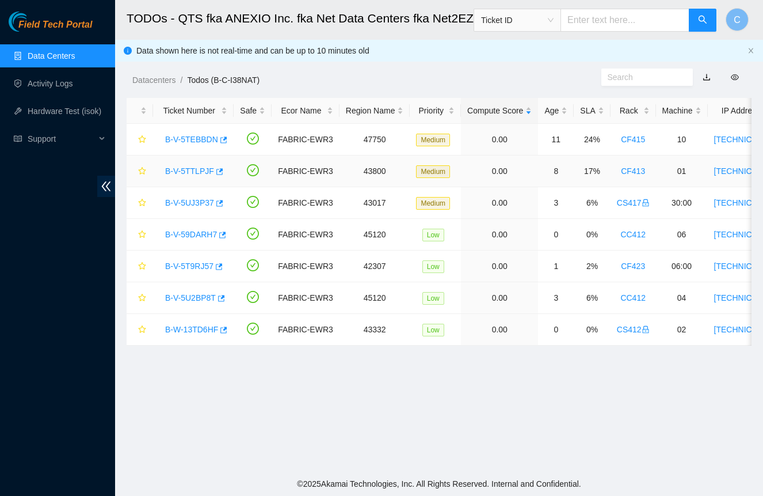
click at [182, 169] on link "B-V-5TTLPJF" at bounding box center [189, 170] width 49 height 9
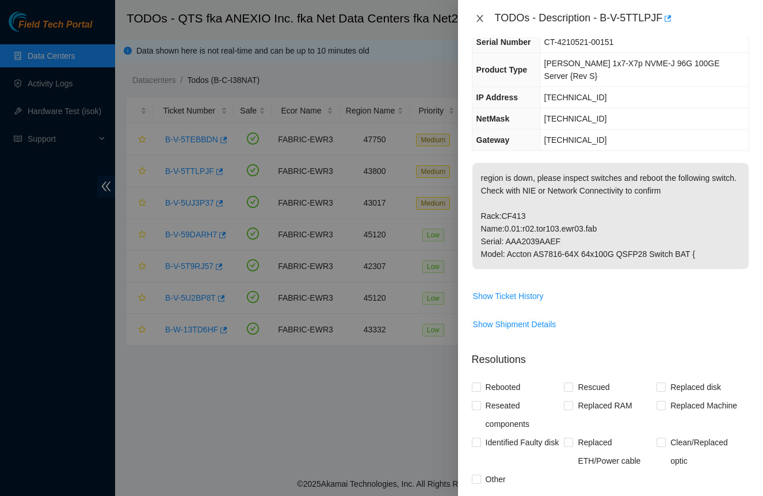
click at [475, 20] on icon "close" at bounding box center [479, 18] width 9 height 9
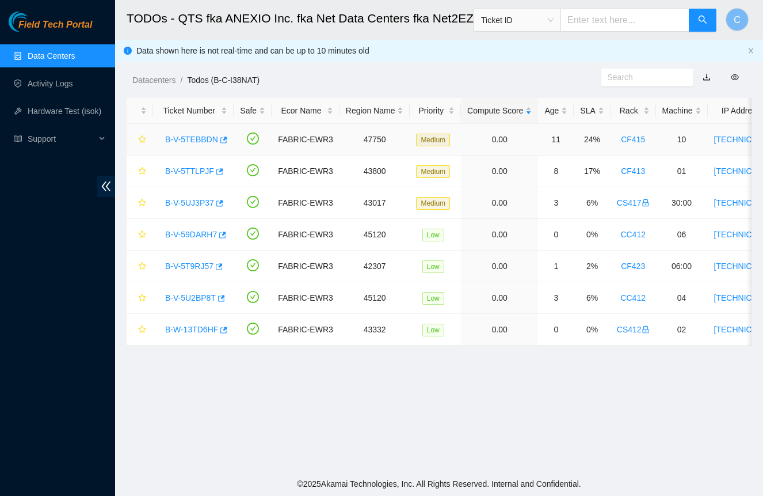
click at [190, 138] on link "B-V-5TEBBDN" at bounding box center [191, 139] width 53 height 9
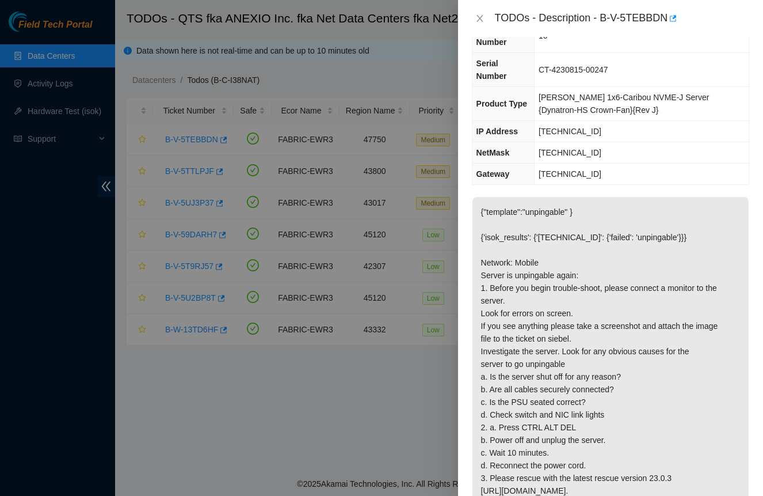
click at [482, 21] on icon "close" at bounding box center [480, 18] width 6 height 7
